Goal: Find specific page/section: Find specific page/section

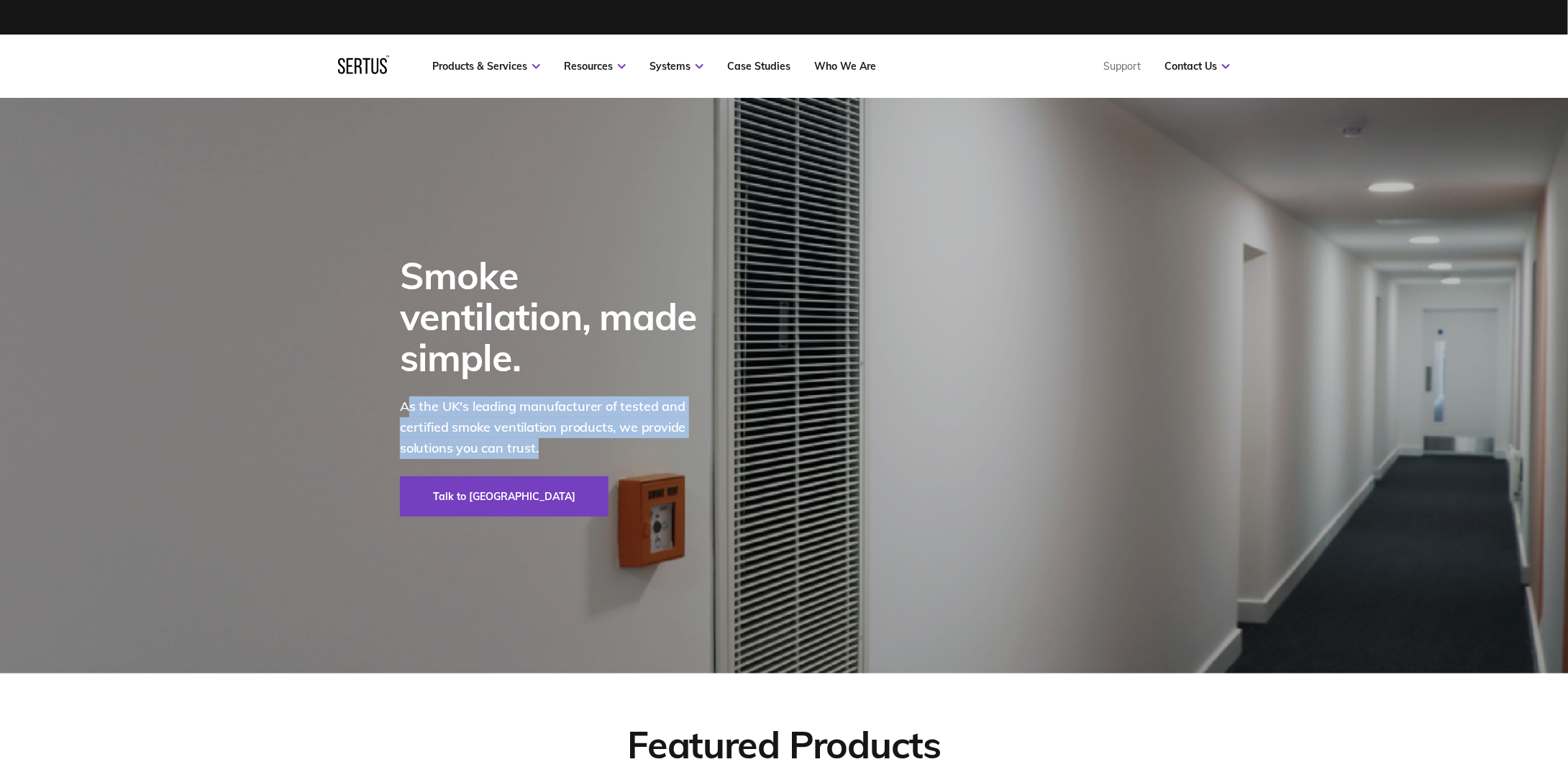
drag, startPoint x: 540, startPoint y: 423, endPoint x: 408, endPoint y: 394, distance: 135.1
click at [409, 396] on p "As the UK's leading manufacturer of tested and certified smoke ventilation prod…" at bounding box center [558, 427] width 316 height 62
click at [408, 396] on p "As the UK's leading manufacturer of tested and certified smoke ventilation prod…" at bounding box center [558, 427] width 316 height 62
drag, startPoint x: 402, startPoint y: 389, endPoint x: 505, endPoint y: 429, distance: 110.5
click at [467, 414] on p "As the UK's leading manufacturer of tested and certified smoke ventilation prod…" at bounding box center [558, 427] width 316 height 62
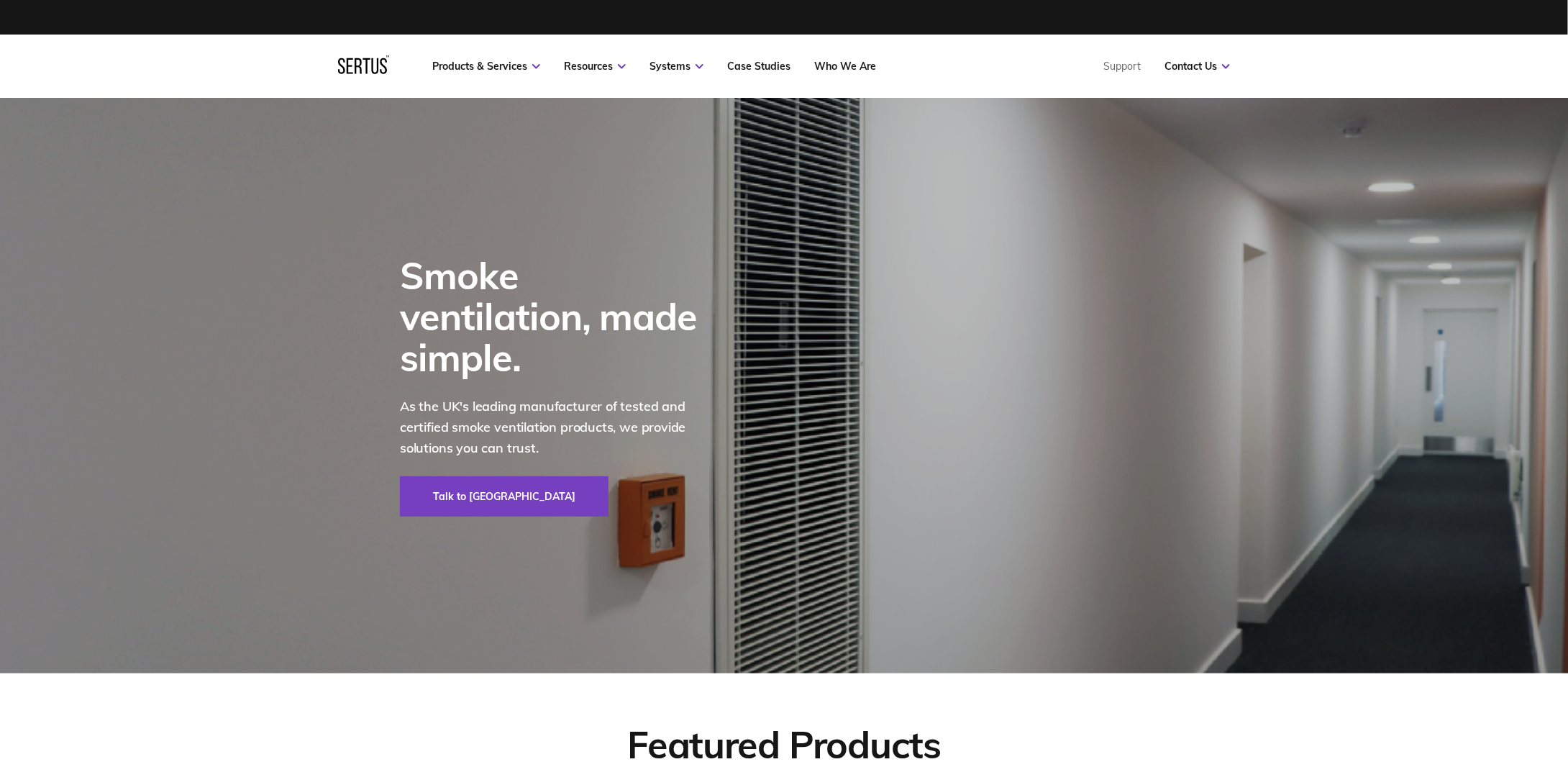
drag, startPoint x: 531, startPoint y: 435, endPoint x: 538, endPoint y: 439, distance: 8.1
click at [531, 435] on p "As the UK's leading manufacturer of tested and certified smoke ventilation prod…" at bounding box center [558, 427] width 316 height 62
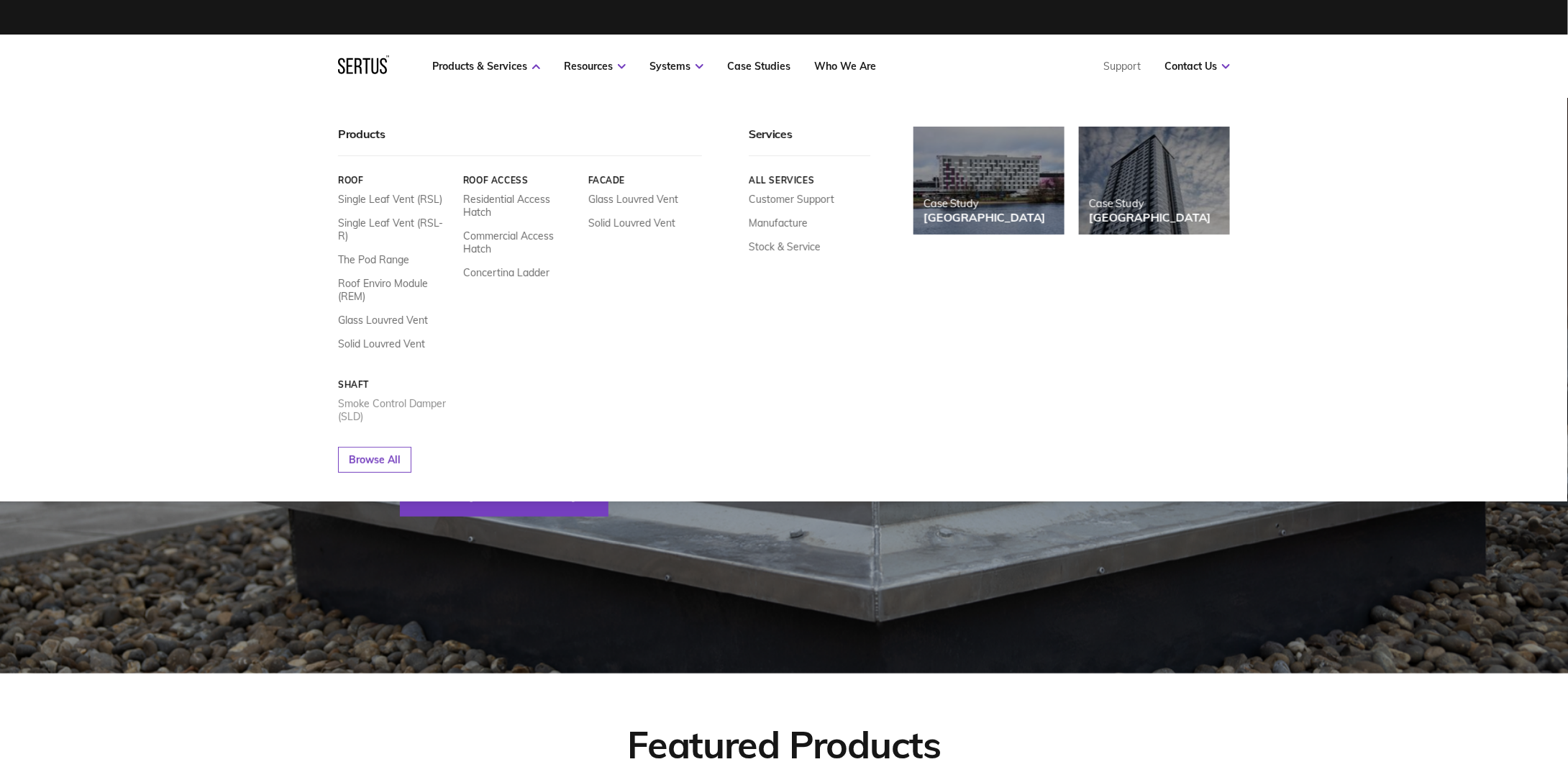
click at [372, 397] on link "Smoke Control Damper (SLD)" at bounding box center [395, 410] width 114 height 26
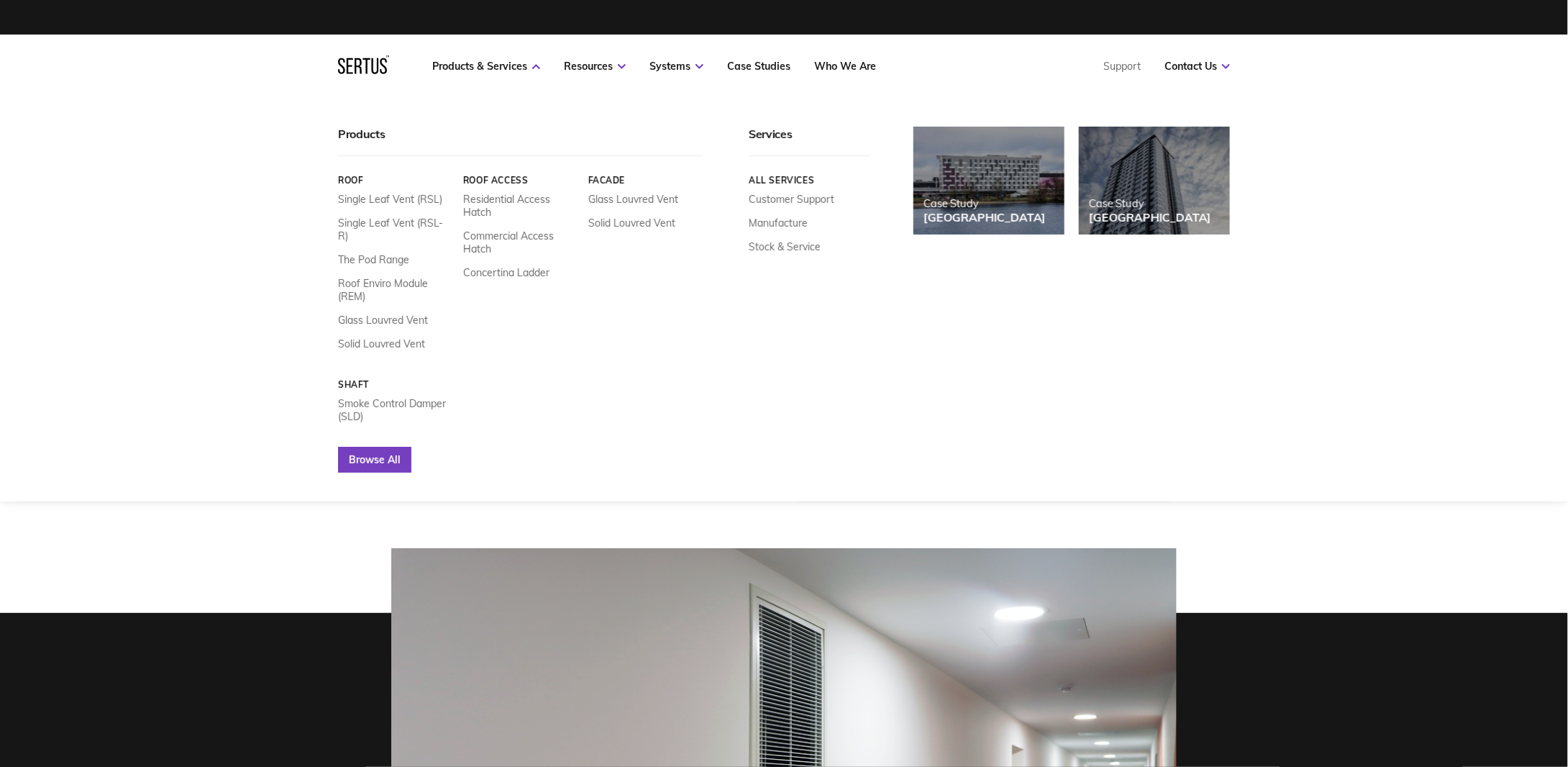
click at [369, 447] on link "Browse All" at bounding box center [375, 460] width 74 height 26
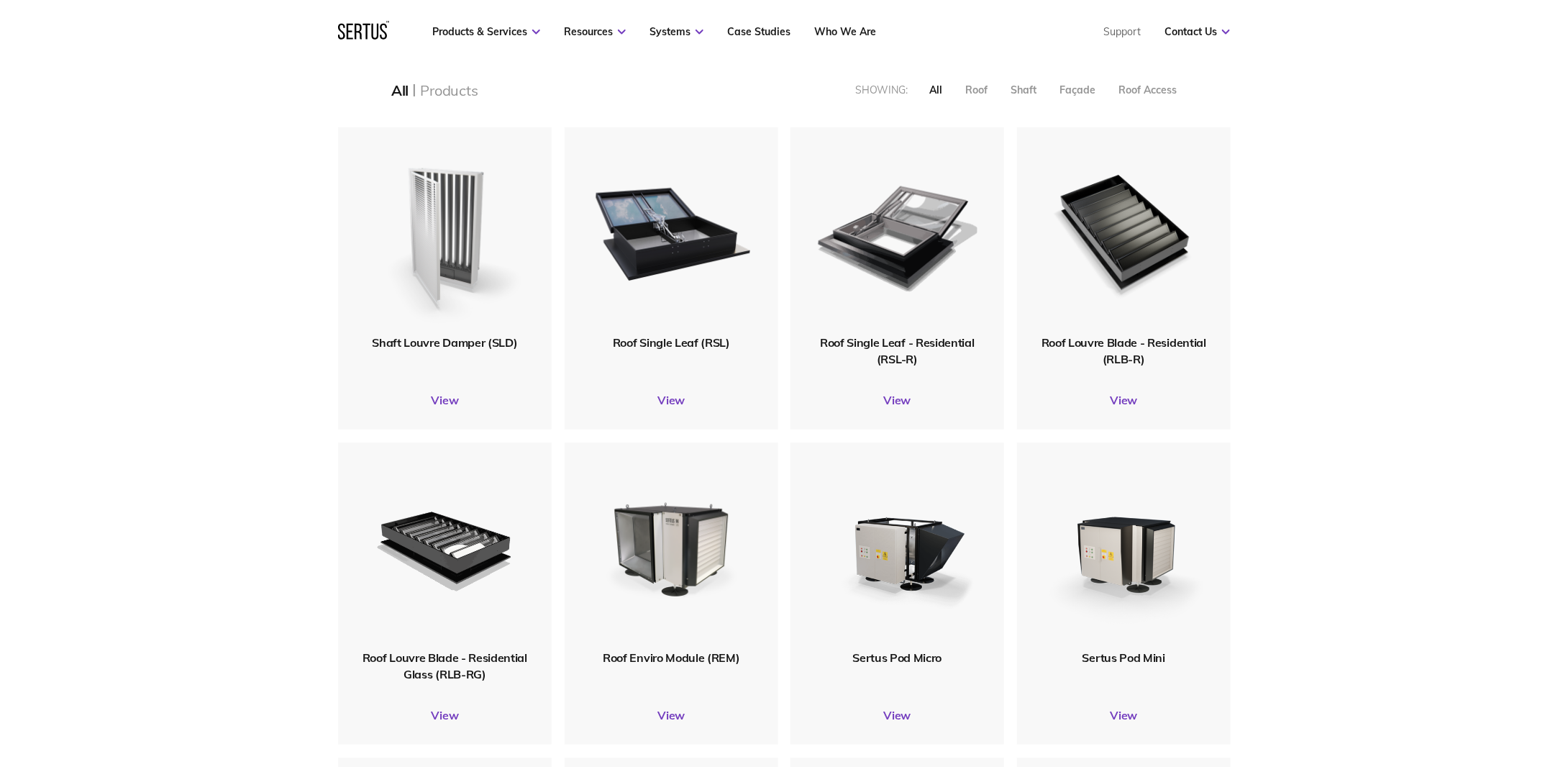
scroll to position [216, 0]
